Goal: Transaction & Acquisition: Book appointment/travel/reservation

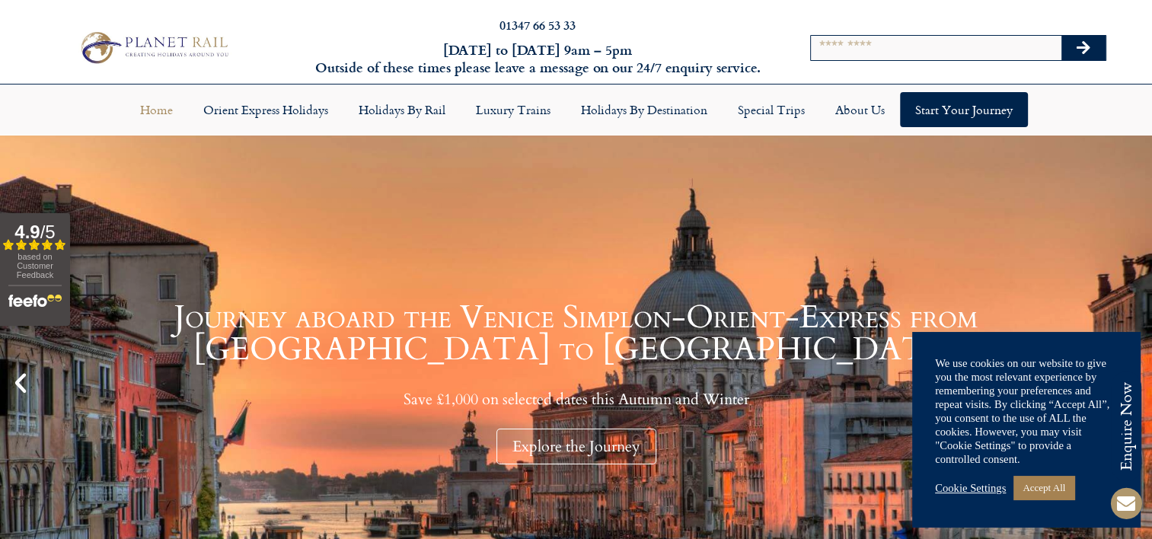
scroll to position [2, 0]
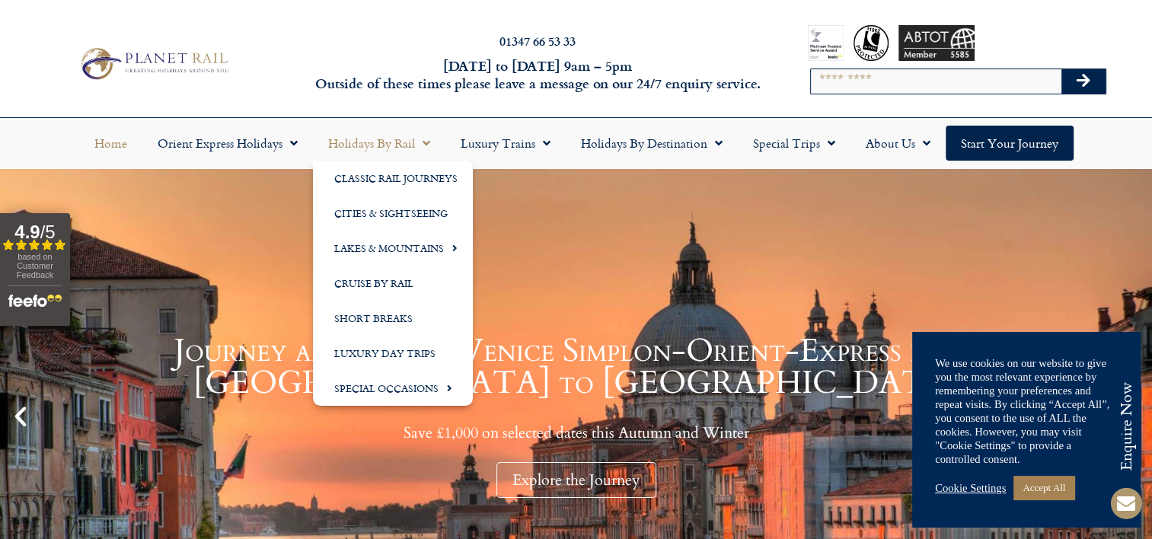
click at [394, 145] on link "Holidays by Rail" at bounding box center [379, 143] width 132 height 35
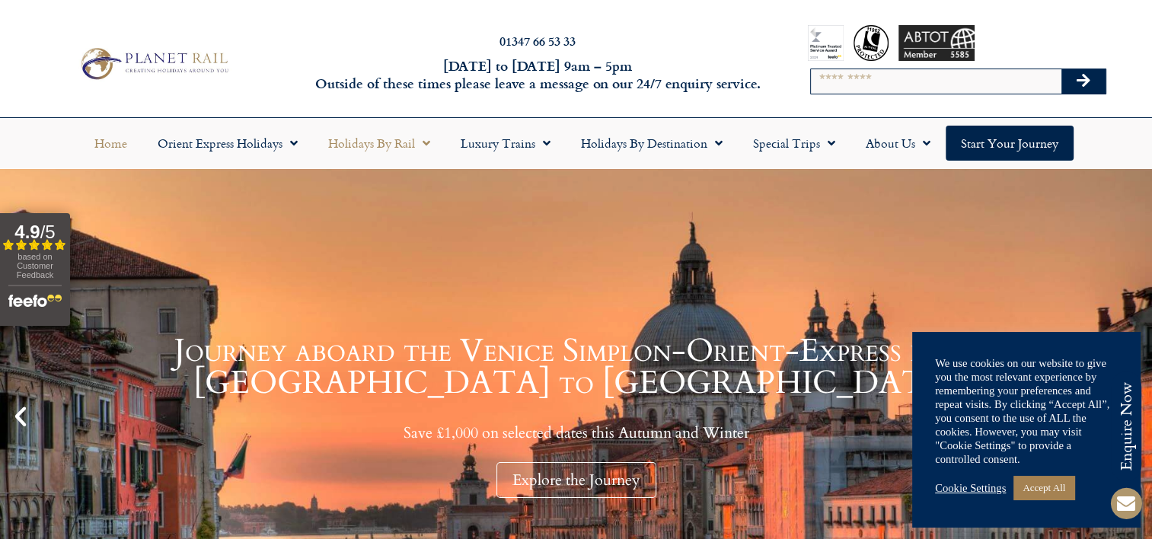
click at [394, 145] on link "Holidays by Rail" at bounding box center [379, 143] width 132 height 35
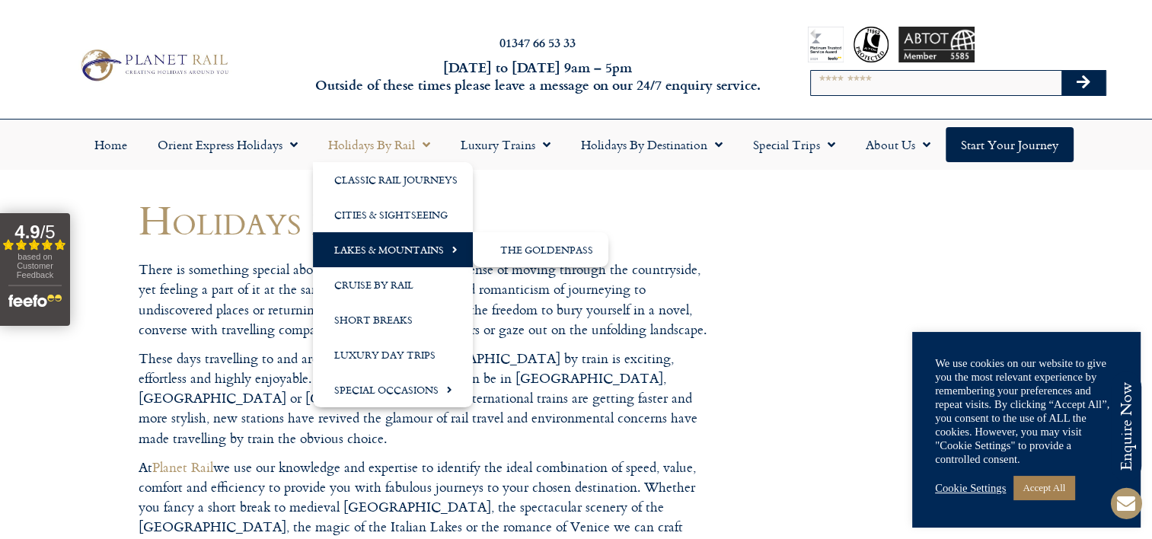
click at [411, 239] on link "Lakes & Mountains" at bounding box center [393, 249] width 160 height 35
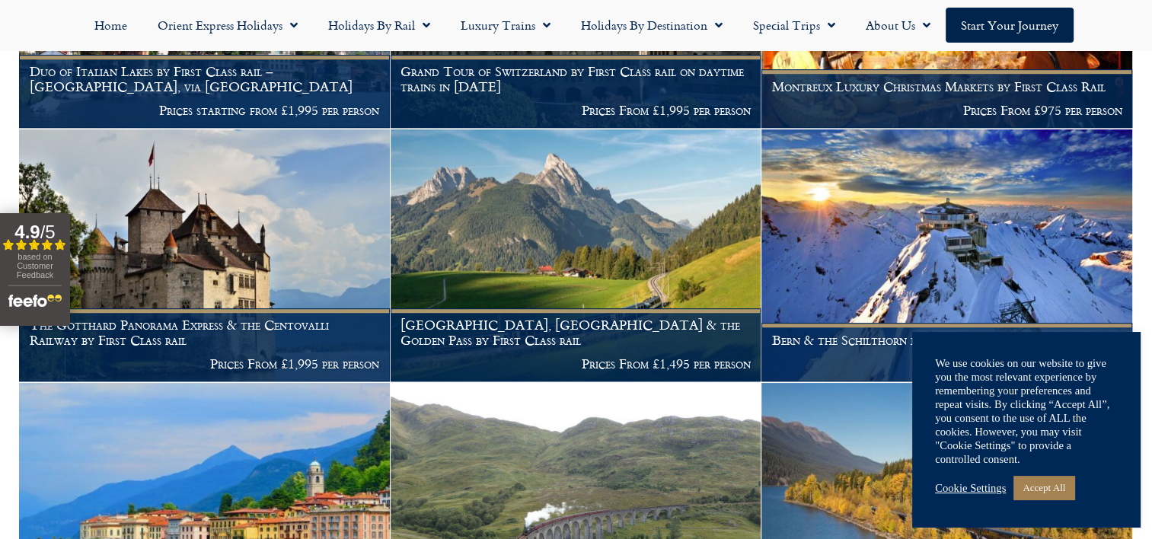
scroll to position [1020, 0]
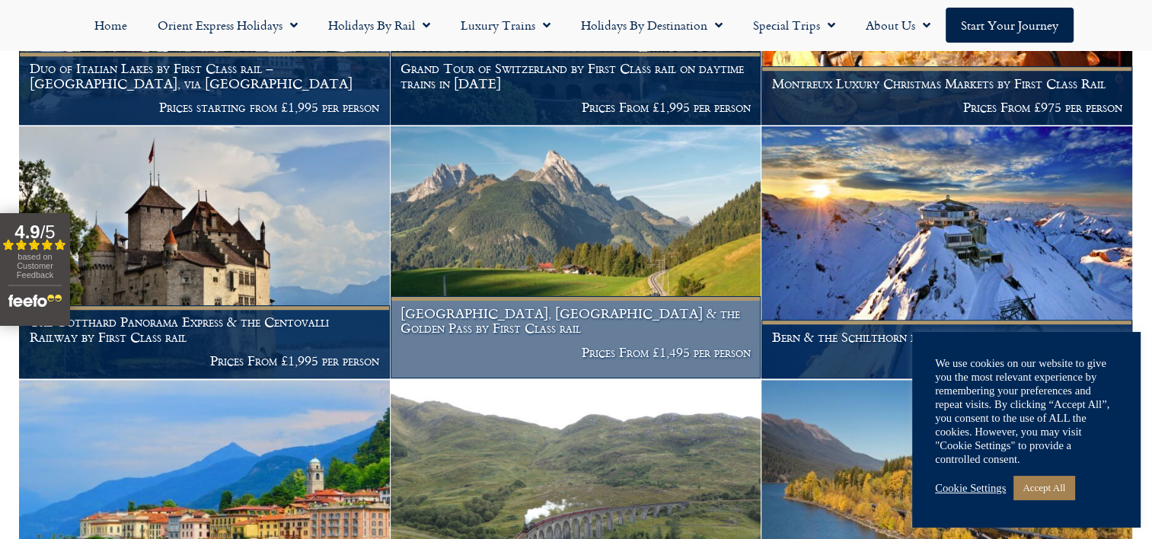
click at [552, 336] on h1 "Lucerne, Montreux & the Golden Pass by First Class rail" at bounding box center [575, 321] width 350 height 30
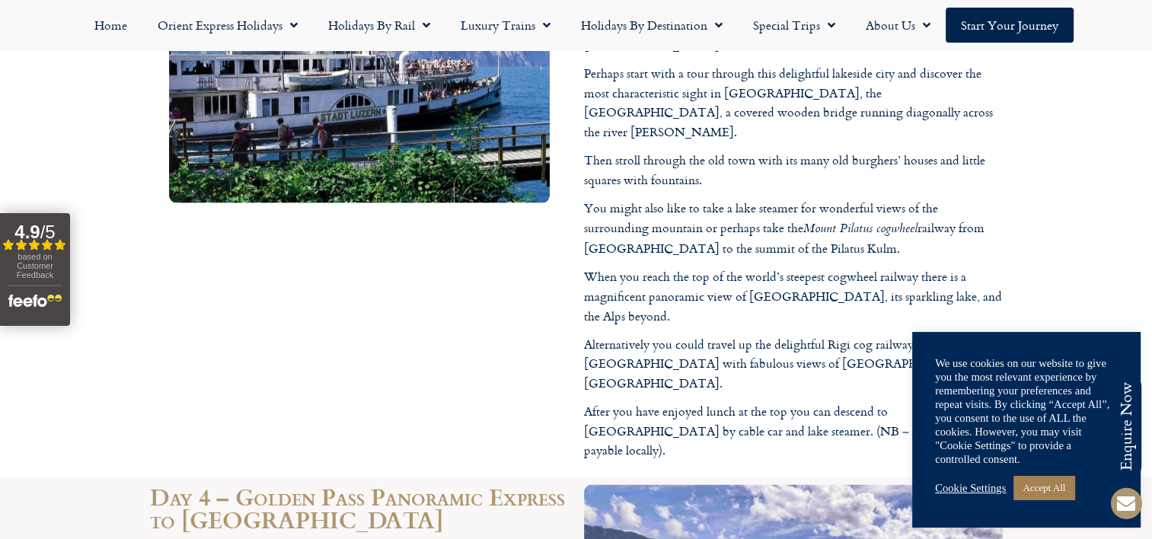
scroll to position [3115, 0]
